Goal: Task Accomplishment & Management: Manage account settings

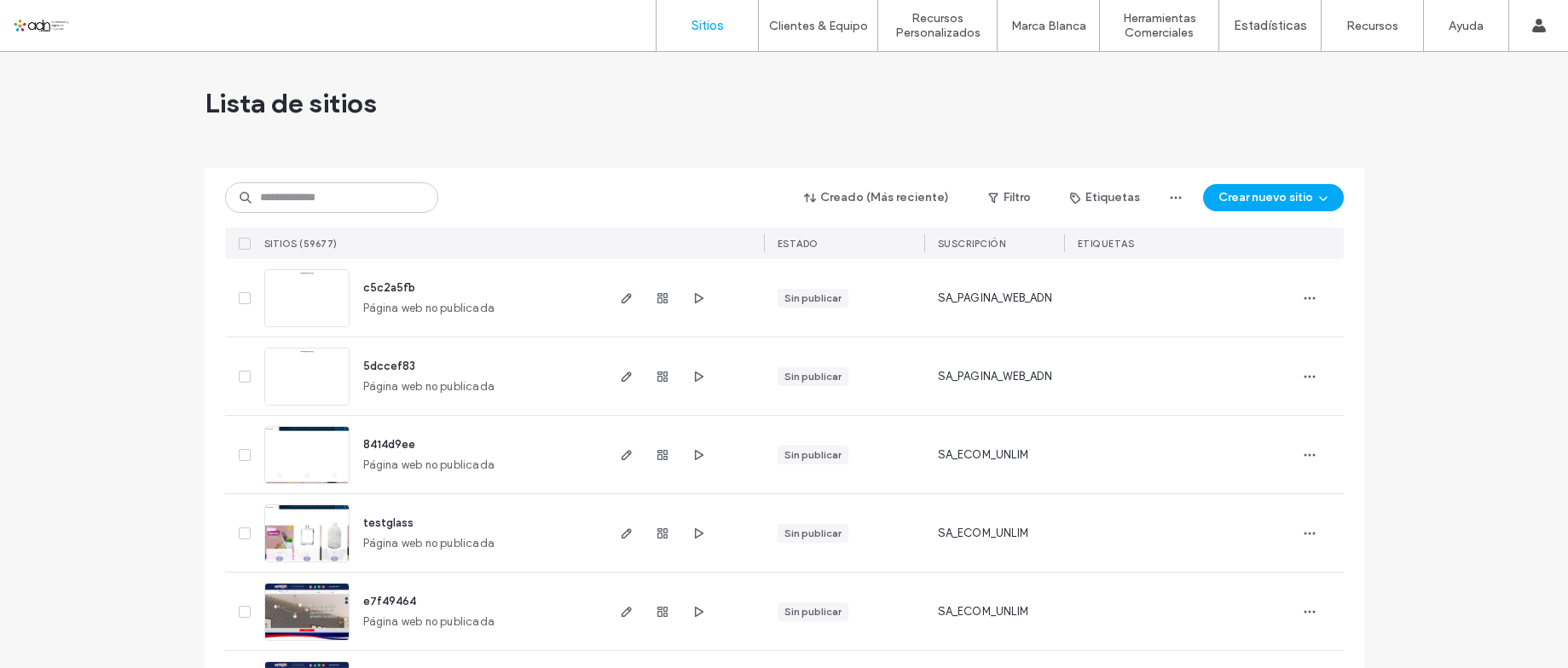
click at [307, 190] on input at bounding box center [331, 197] width 213 height 30
paste input "*********"
type input "*********"
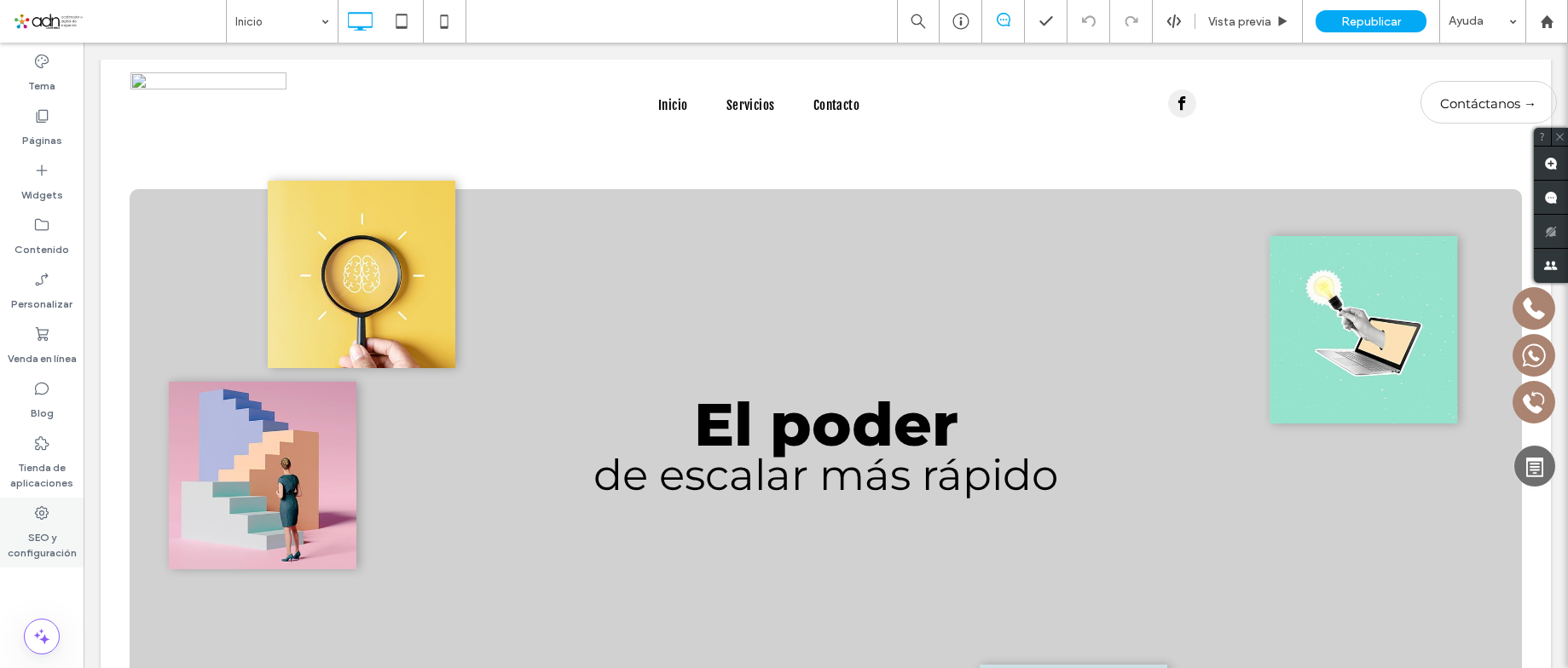
click at [50, 524] on label "SEO y configuración" at bounding box center [42, 540] width 83 height 39
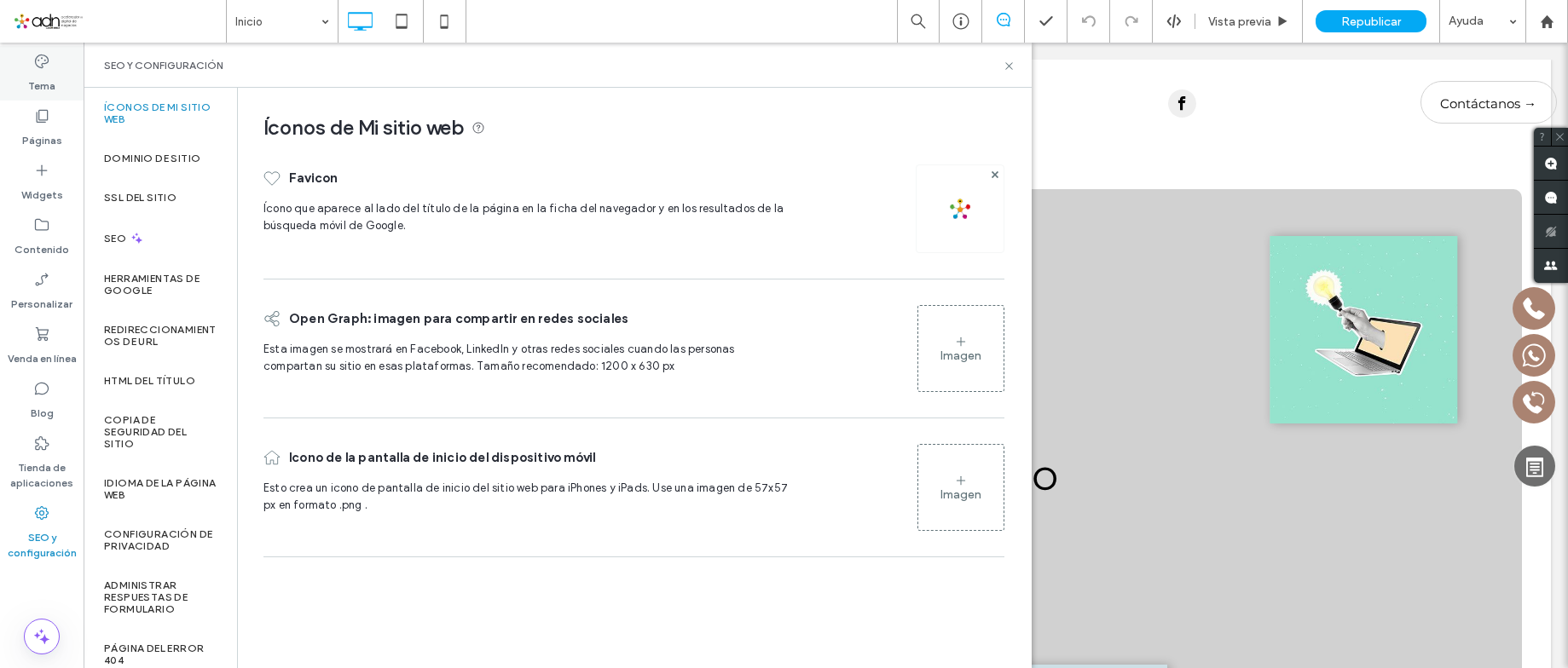
click at [39, 74] on label "Tema" at bounding box center [41, 81] width 27 height 23
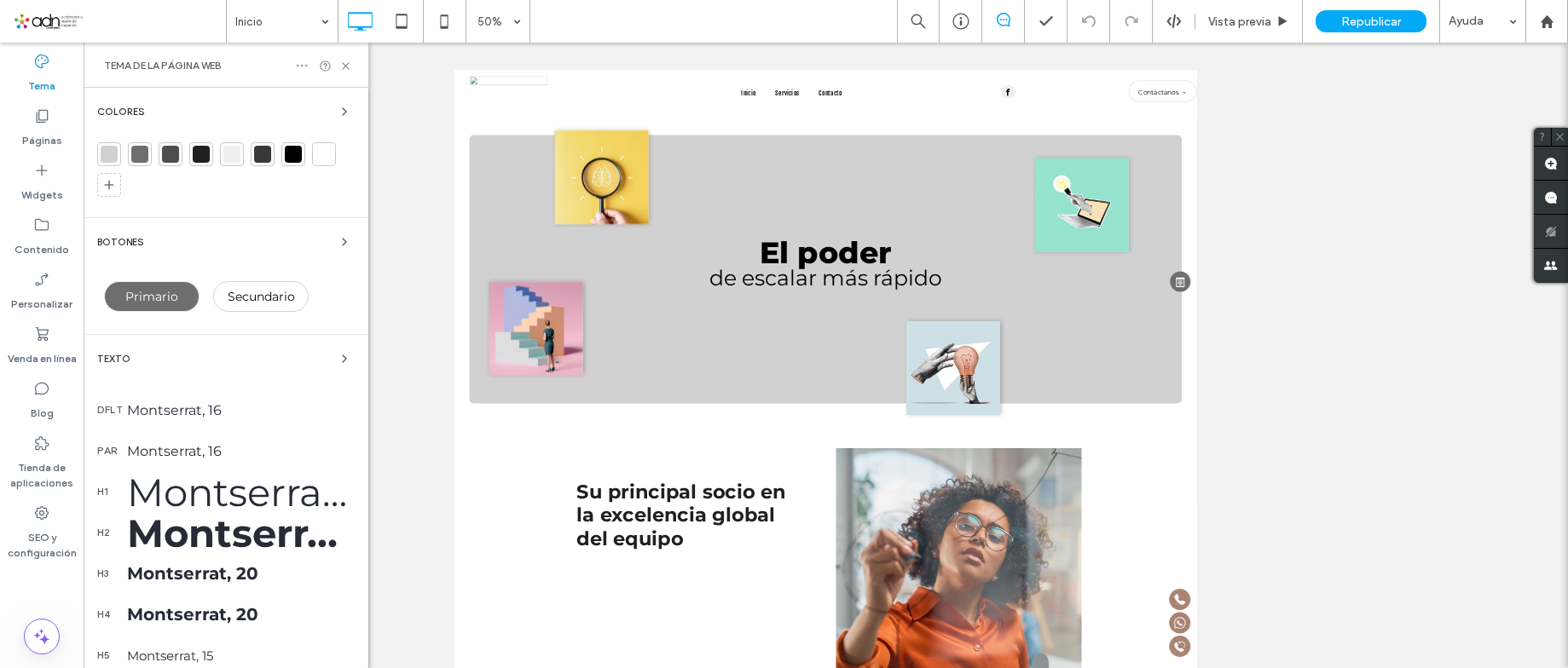
click at [301, 67] on use at bounding box center [302, 66] width 11 height 3
click at [382, 103] on span "Restablecer sitio" at bounding box center [374, 98] width 88 height 17
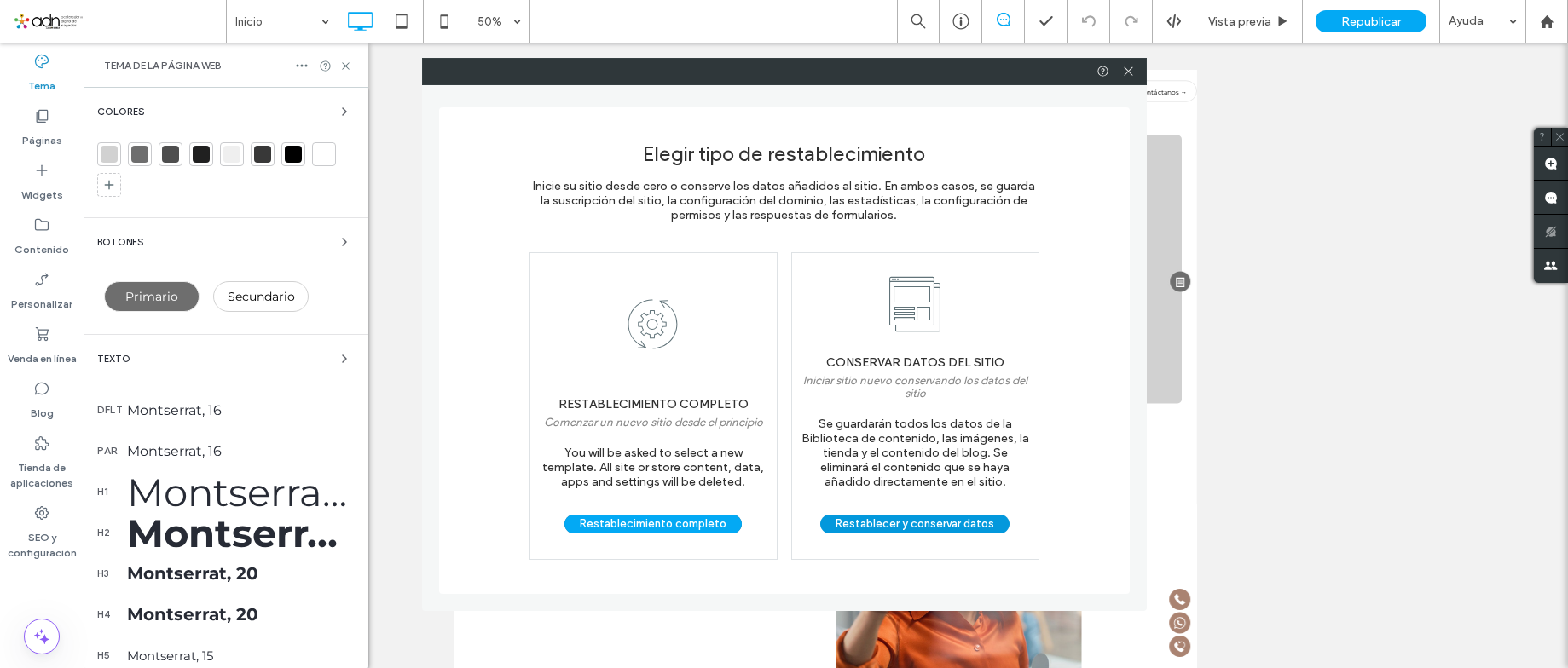
click at [894, 520] on button "Restablecer y conservar datos" at bounding box center [915, 525] width 189 height 19
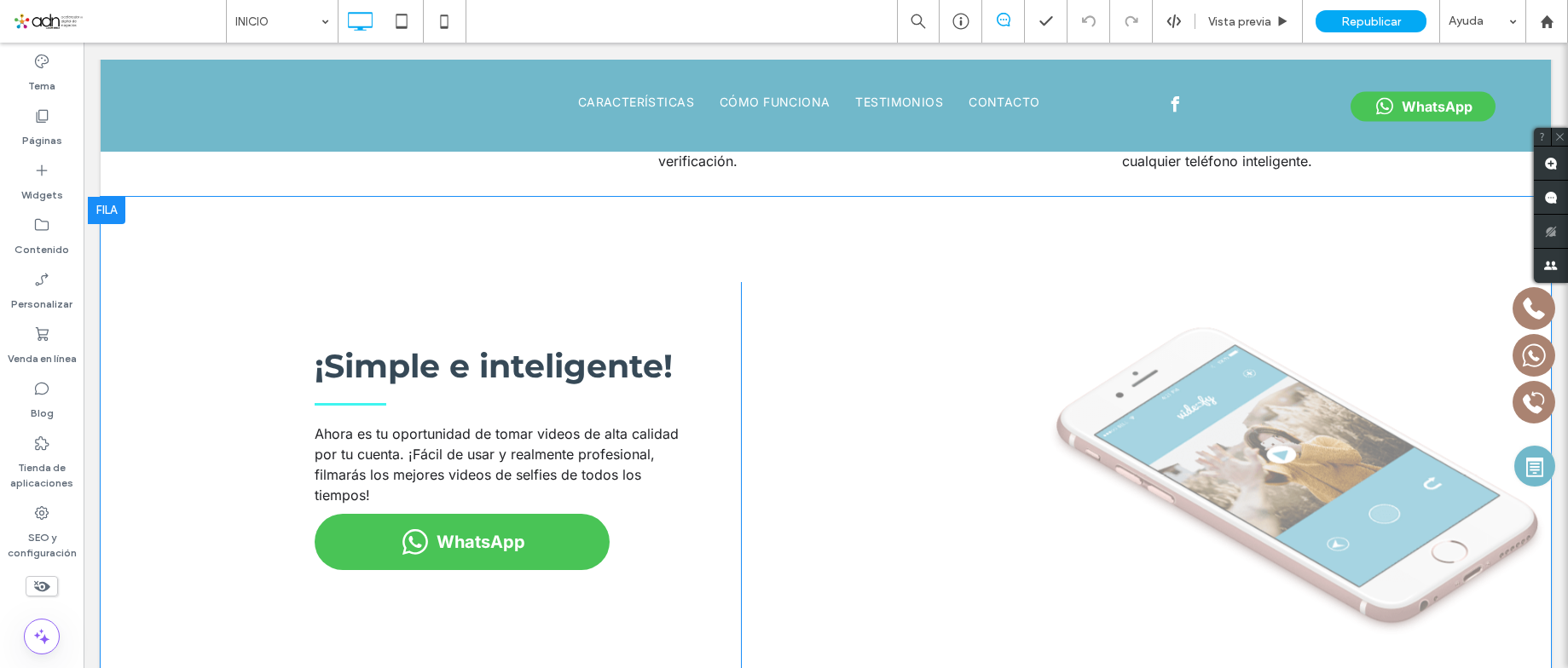
scroll to position [852, 0]
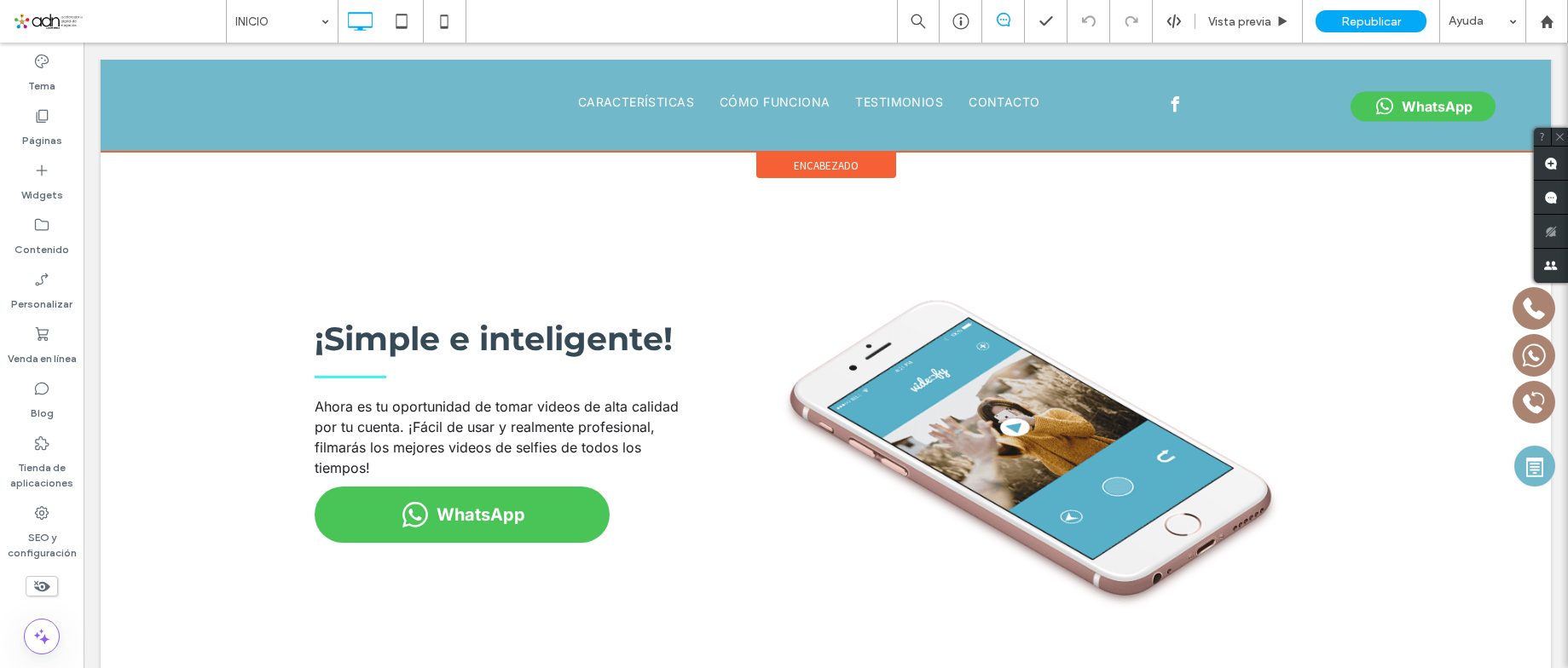
click at [808, 168] on span "encabezado" at bounding box center [826, 165] width 65 height 15
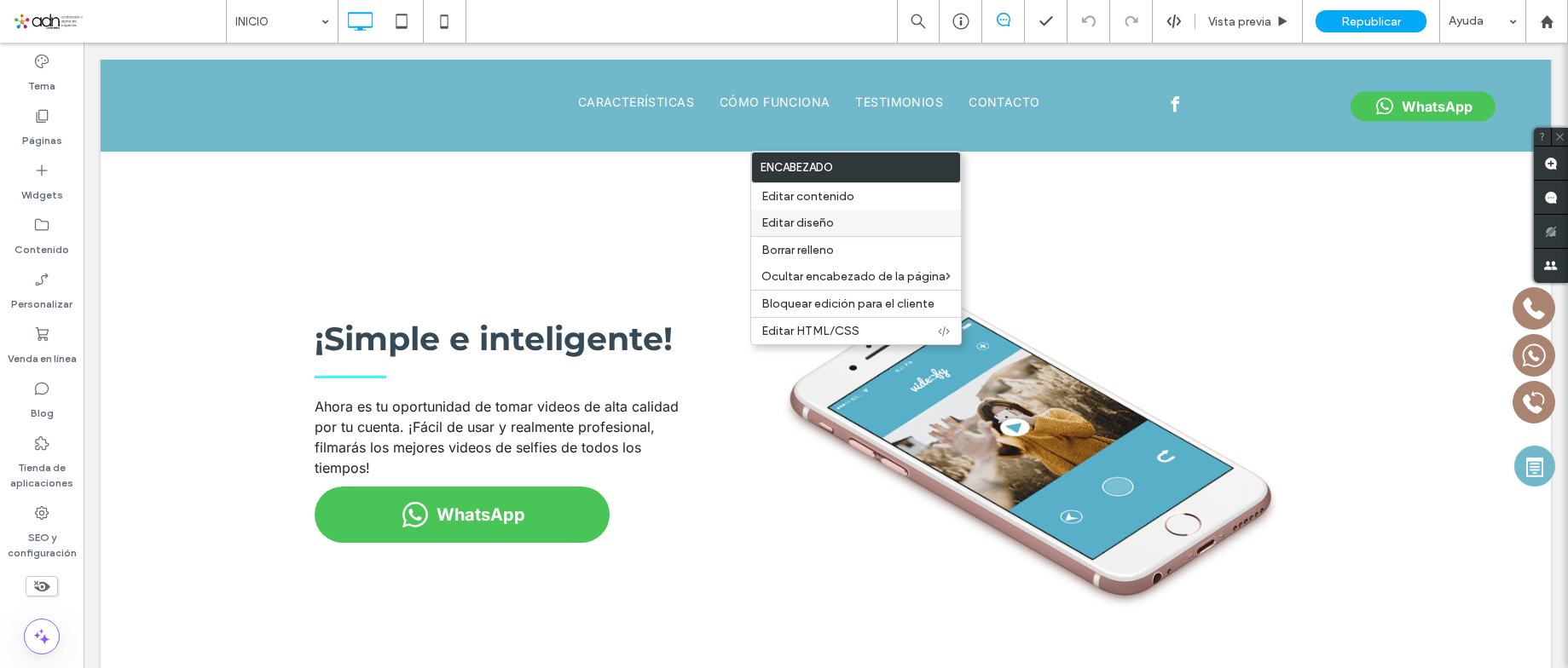
click at [808, 215] on div "Editar diseño" at bounding box center [855, 222] width 209 height 26
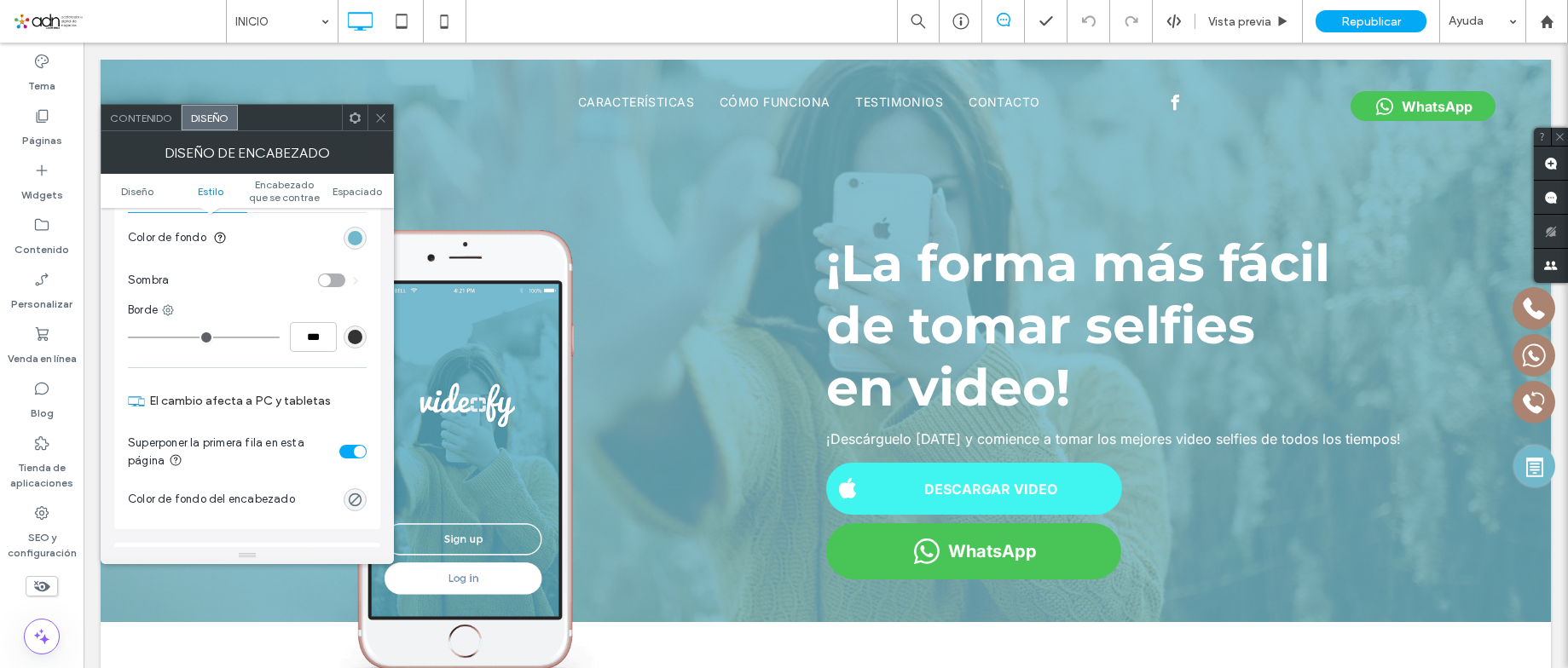
scroll to position [512, 0]
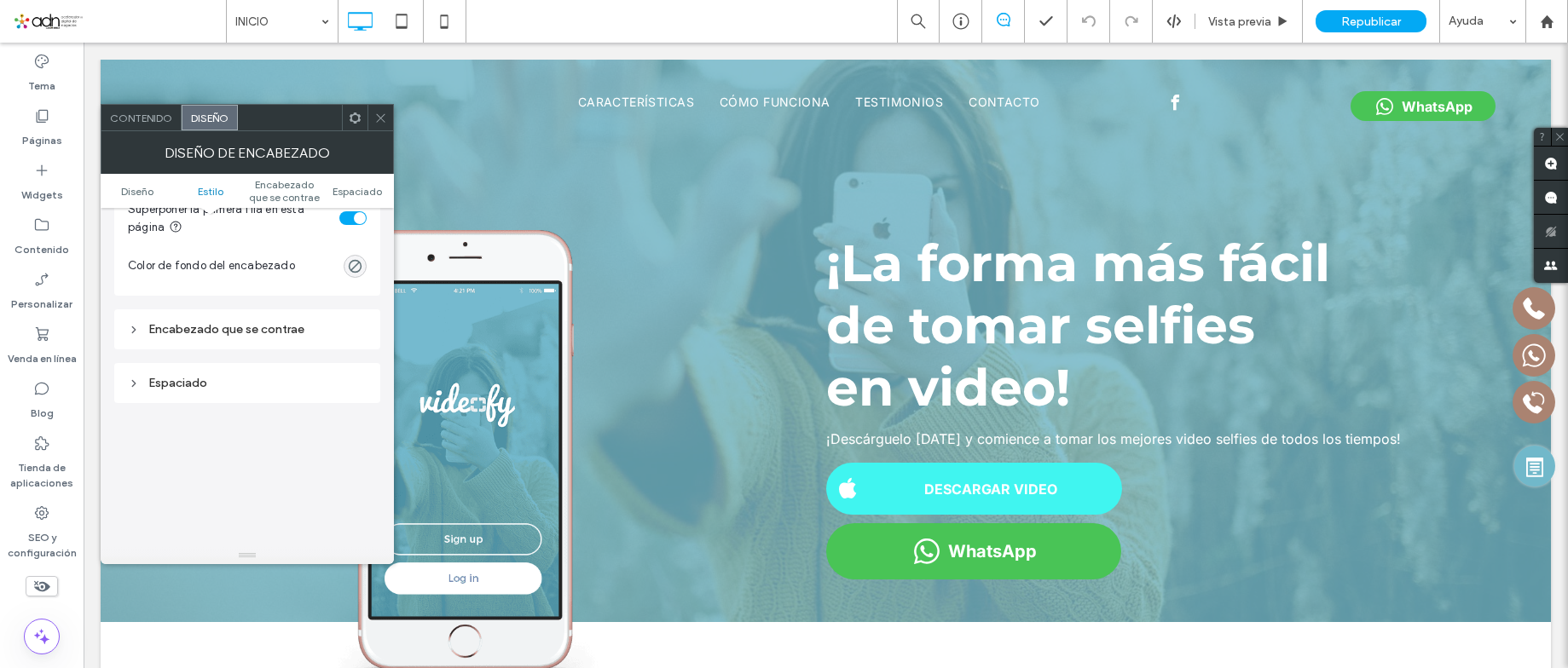
click at [250, 341] on div "Encabezado que se contrae" at bounding box center [247, 329] width 266 height 40
click at [245, 334] on div "Encabezado que se contrae" at bounding box center [247, 329] width 239 height 15
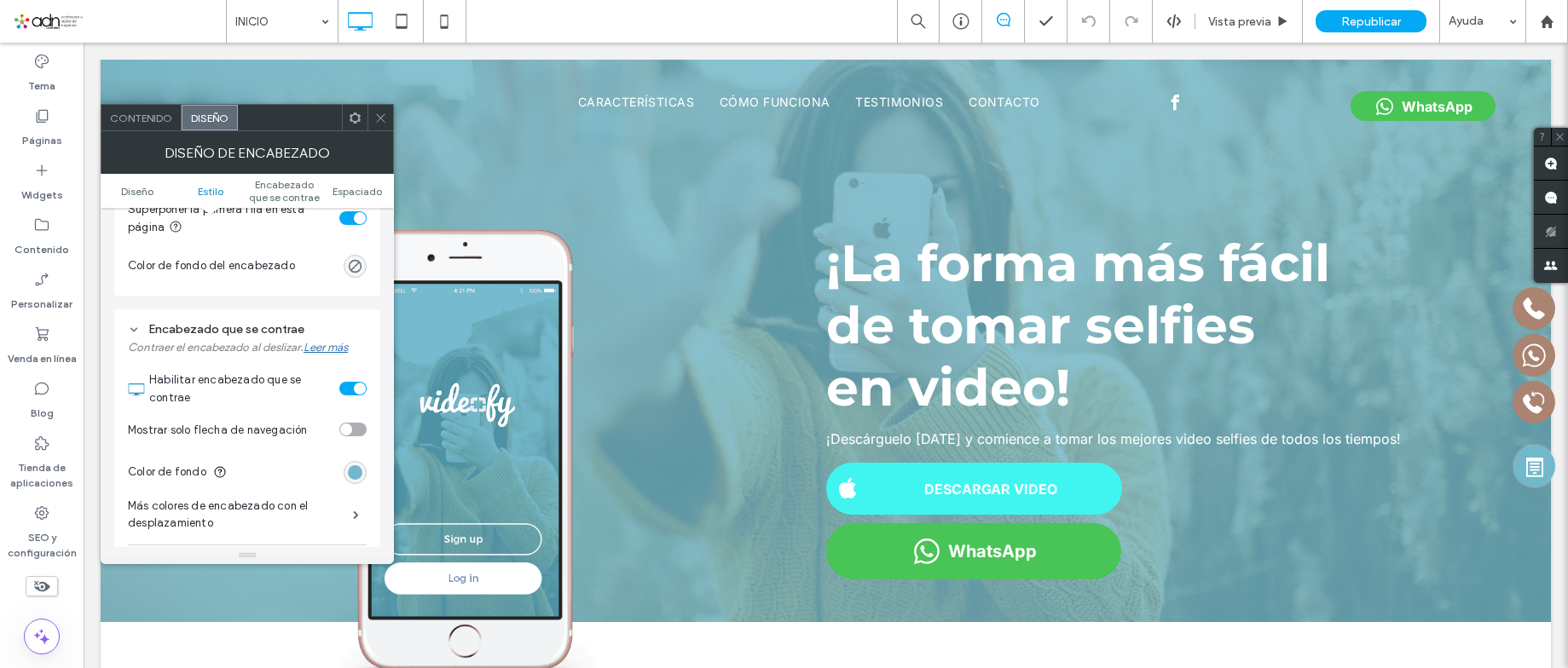
click at [349, 390] on div "toggle" at bounding box center [352, 388] width 27 height 14
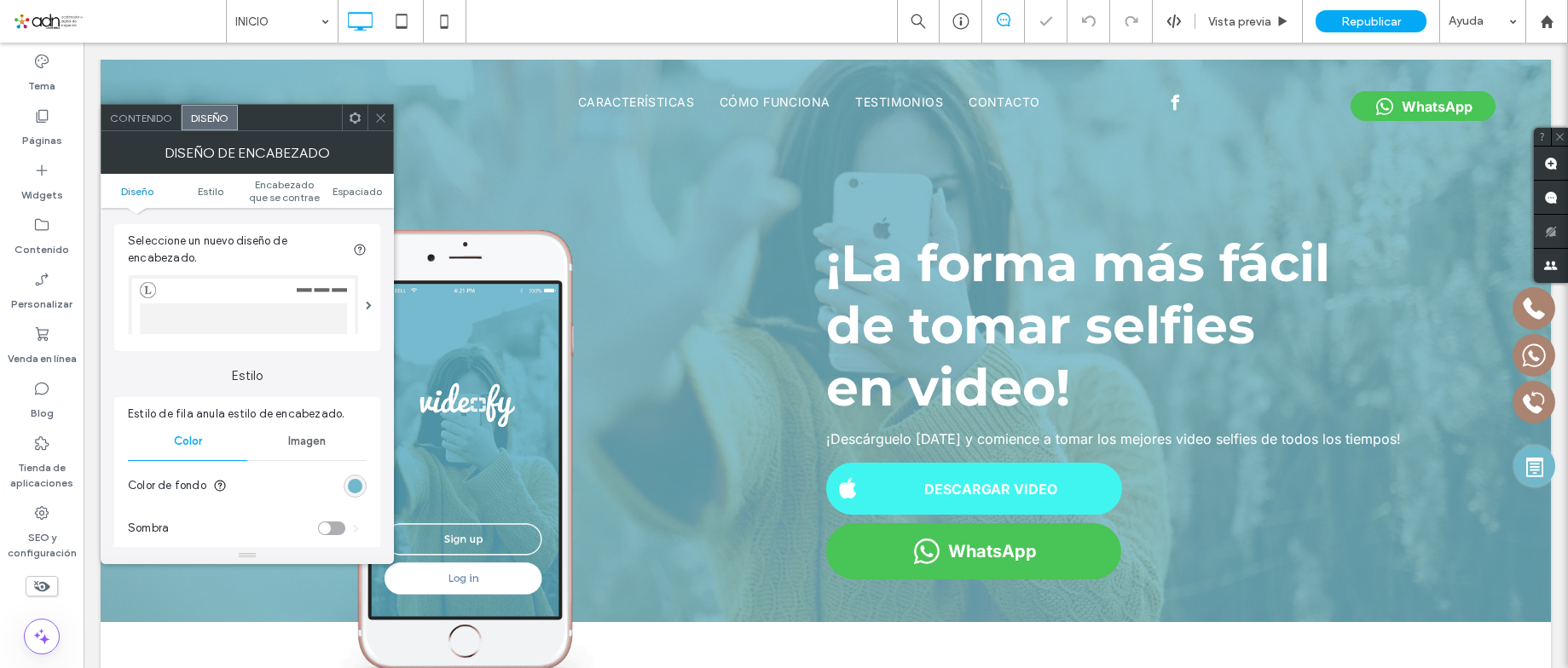
scroll to position [0, 0]
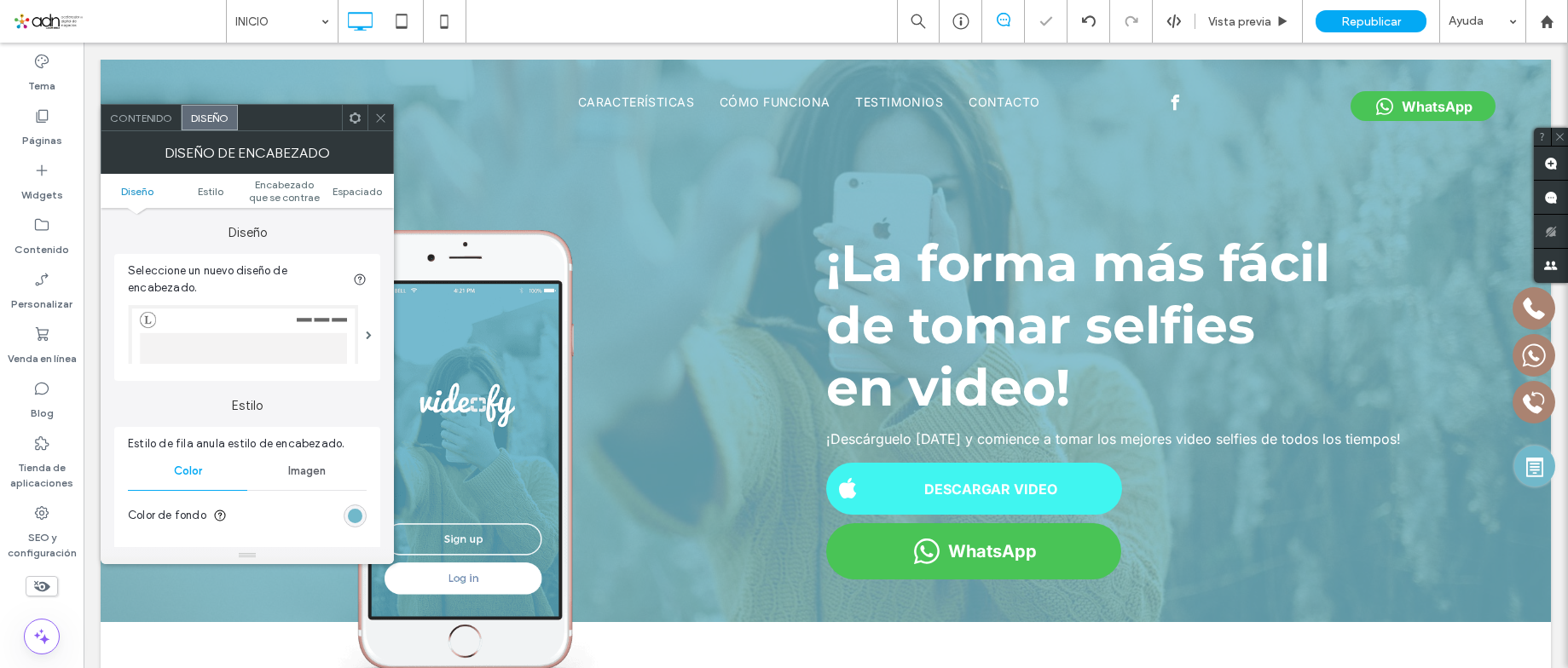
click at [148, 116] on span "Contenido" at bounding box center [142, 118] width 63 height 13
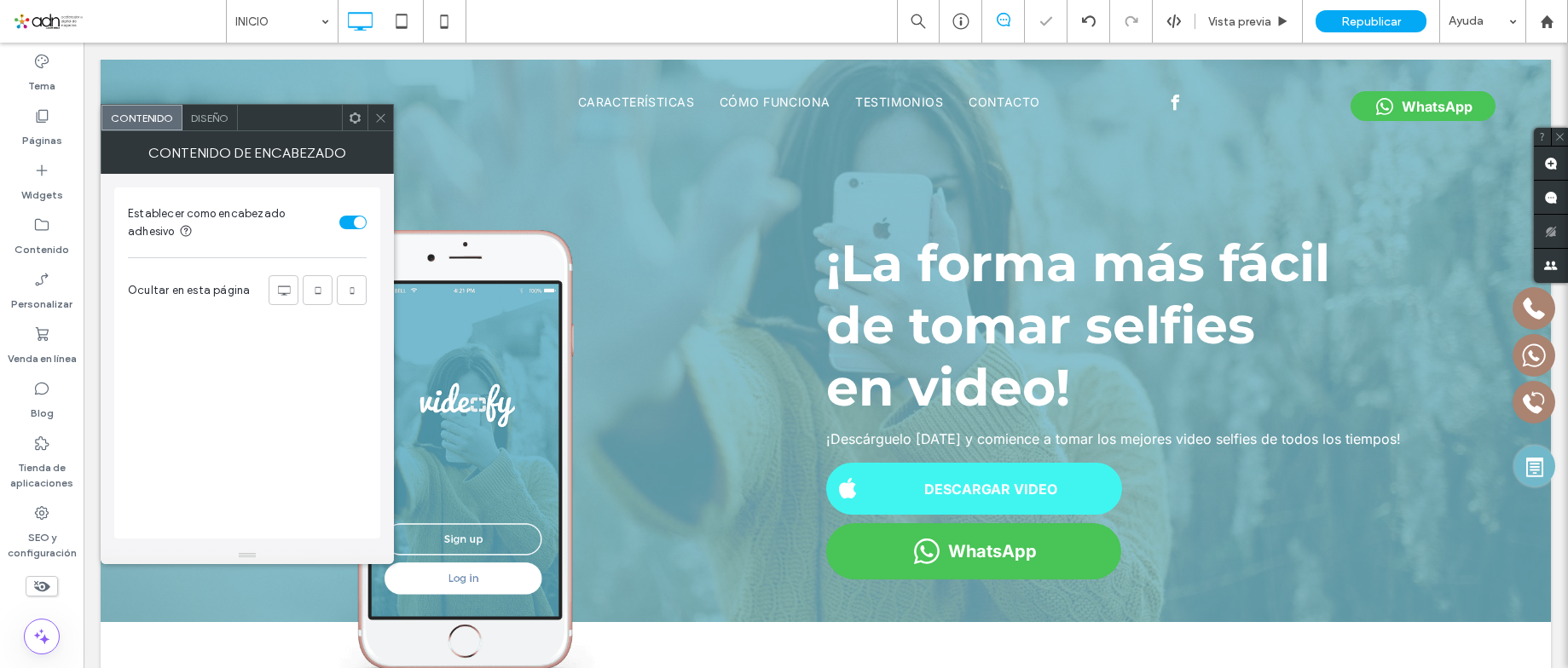
click at [355, 220] on div at bounding box center [784, 334] width 1568 height 668
click at [353, 226] on div "toggle" at bounding box center [352, 222] width 27 height 14
click at [346, 222] on div at bounding box center [784, 334] width 1568 height 668
click at [346, 222] on div "toggle" at bounding box center [346, 222] width 12 height 12
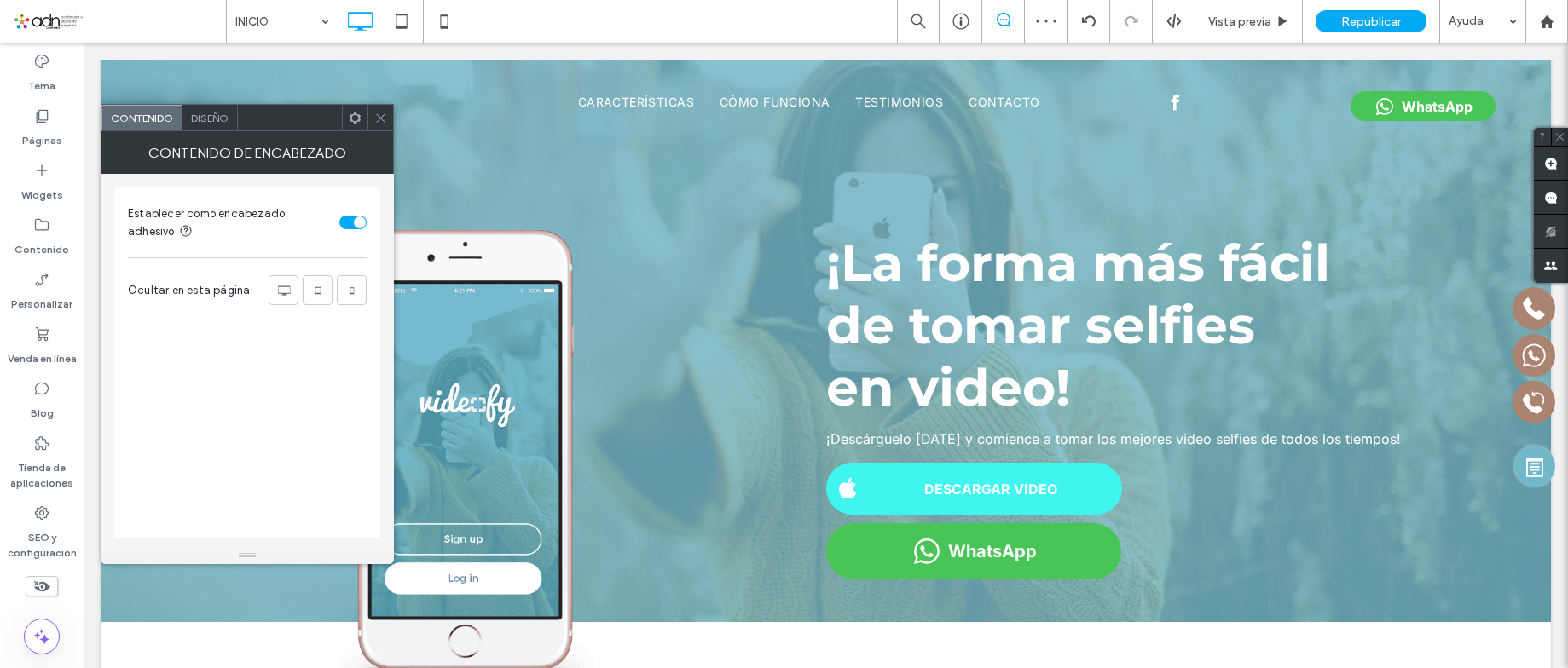
click at [376, 116] on icon at bounding box center [381, 118] width 13 height 13
